Goal: Transaction & Acquisition: Purchase product/service

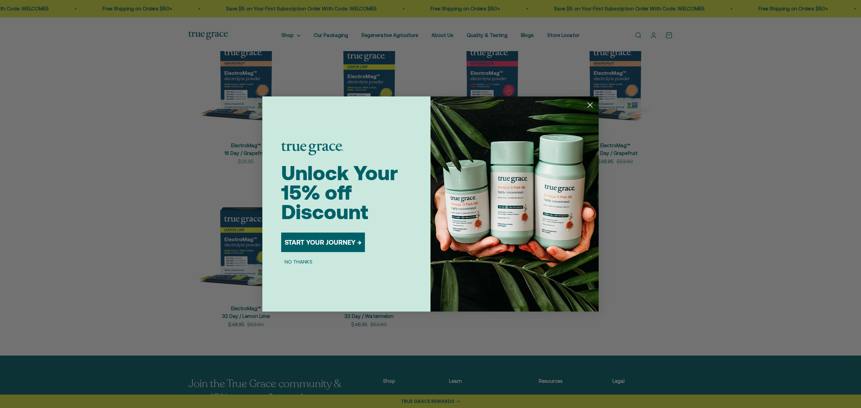
click at [365, 273] on div "Unlock Your 15% off Discount START YOUR JOURNEY → NO THANKS" at bounding box center [355, 204] width 149 height 215
click at [590, 103] on circle "Close dialog" at bounding box center [590, 105] width 11 height 11
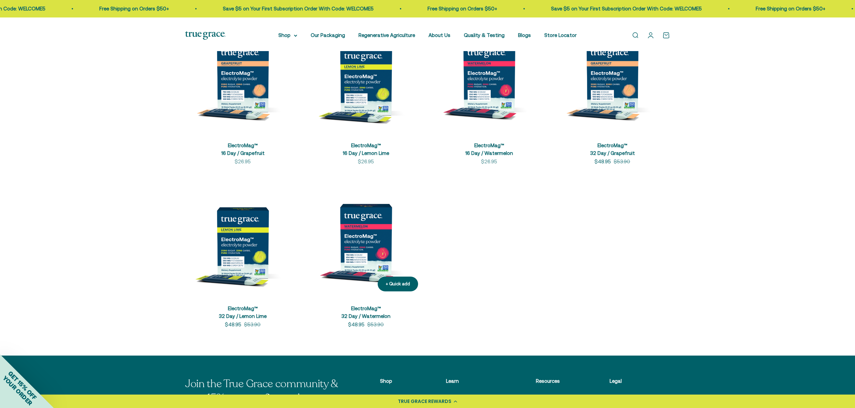
click at [360, 282] on img at bounding box center [365, 239] width 115 height 115
